Goal: Communication & Community: Answer question/provide support

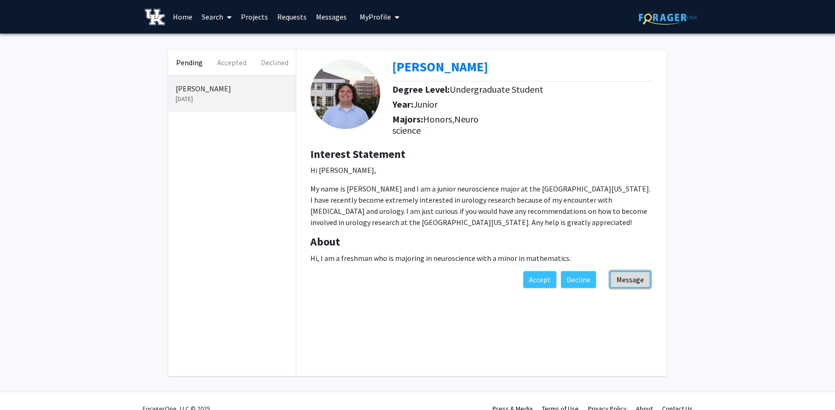
click at [621, 279] on button "Message" at bounding box center [630, 279] width 41 height 17
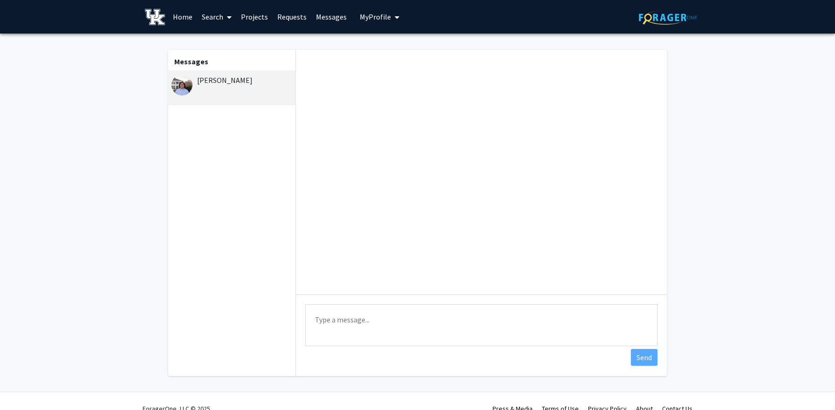
click at [363, 327] on textarea "Type a message" at bounding box center [481, 325] width 352 height 42
click at [354, 321] on textarea "Hi, [PERSON_NAME] I am happy to hear you are interested in Urology!" at bounding box center [481, 325] width 352 height 42
click at [326, 319] on textarea "Hi, [PERSON_NAME] am happy to hear you are interested in Urology!" at bounding box center [481, 325] width 352 height 42
click at [351, 319] on textarea "Hi [PERSON_NAME] am happy to hear you are interested in Urology!" at bounding box center [481, 325] width 352 height 42
click at [552, 323] on textarea "Hi [PERSON_NAME], I am happy to hear you are interested in Urology!" at bounding box center [481, 325] width 352 height 42
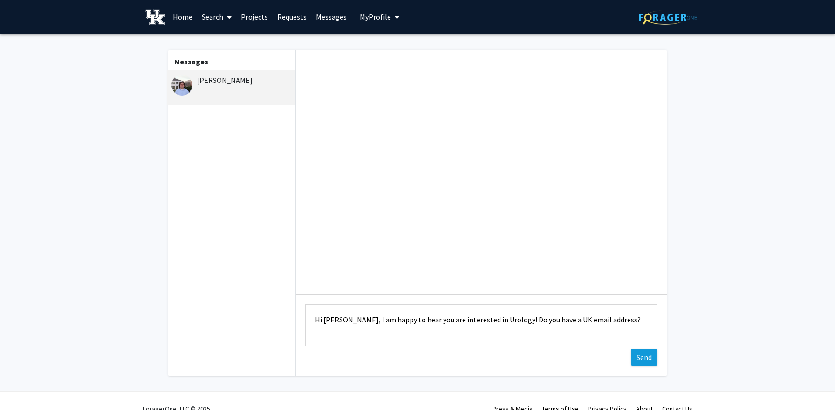
type textarea "Hi [PERSON_NAME], I am happy to hear you are interested in Urology! Do you have…"
click at [643, 358] on button "Send" at bounding box center [644, 357] width 27 height 17
